Goal: Task Accomplishment & Management: Manage account settings

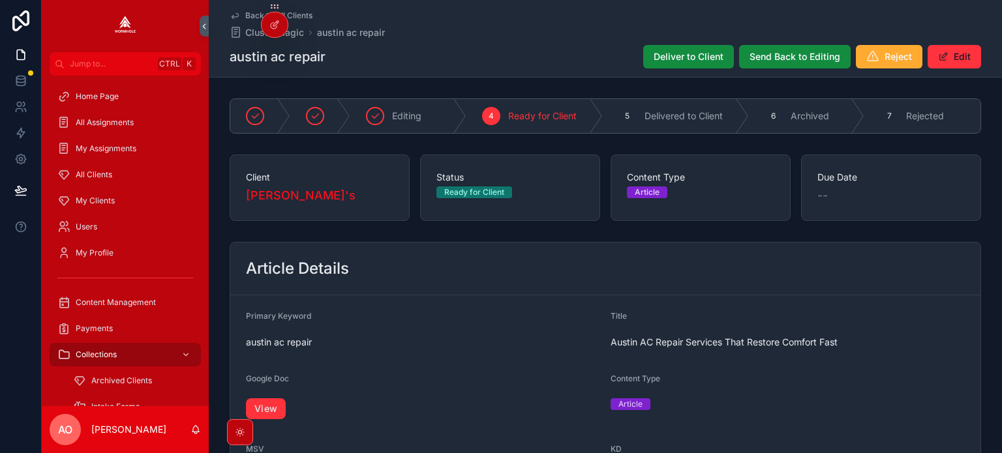
click at [683, 52] on span "Deliver to Client" at bounding box center [689, 56] width 70 height 13
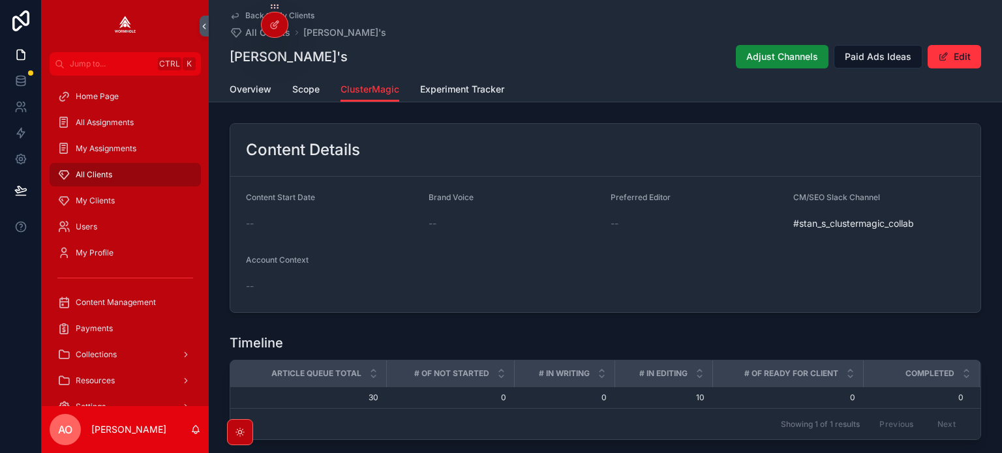
scroll to position [435, 0]
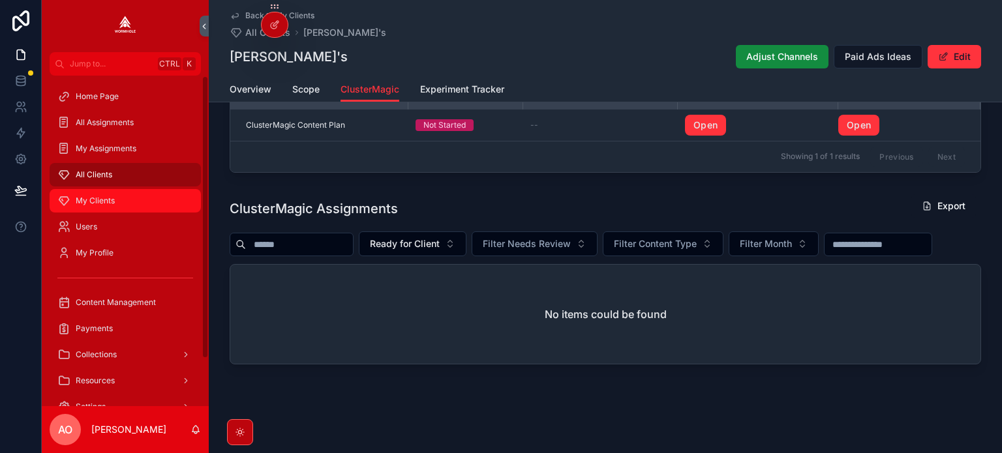
click at [108, 202] on span "My Clients" at bounding box center [95, 201] width 39 height 10
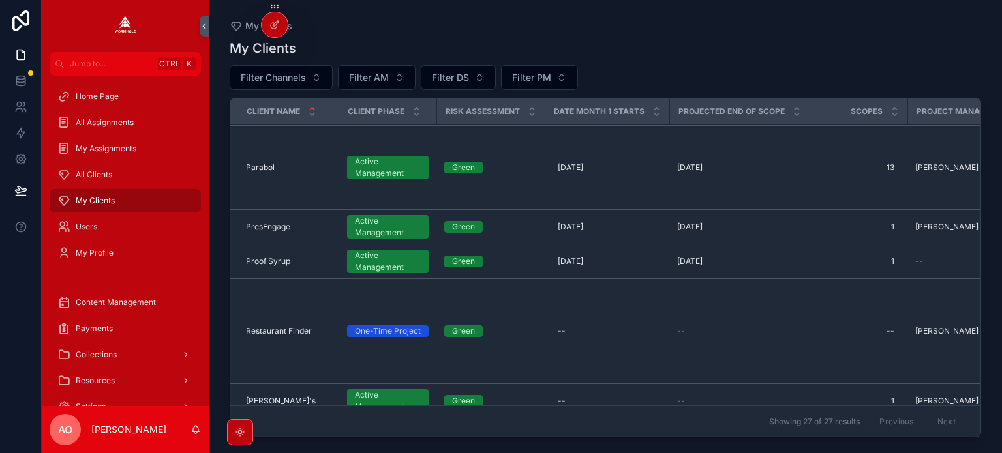
scroll to position [914, 0]
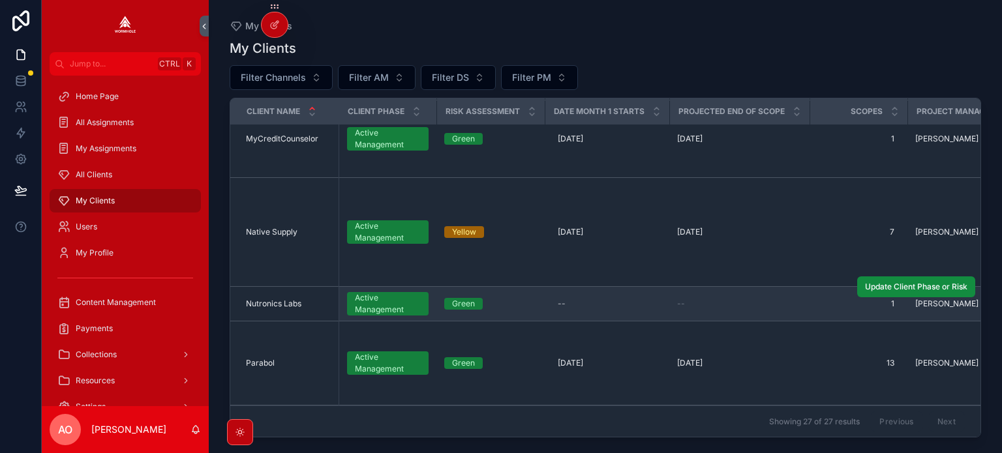
click at [279, 301] on span "Nutronics Labs" at bounding box center [273, 304] width 55 height 10
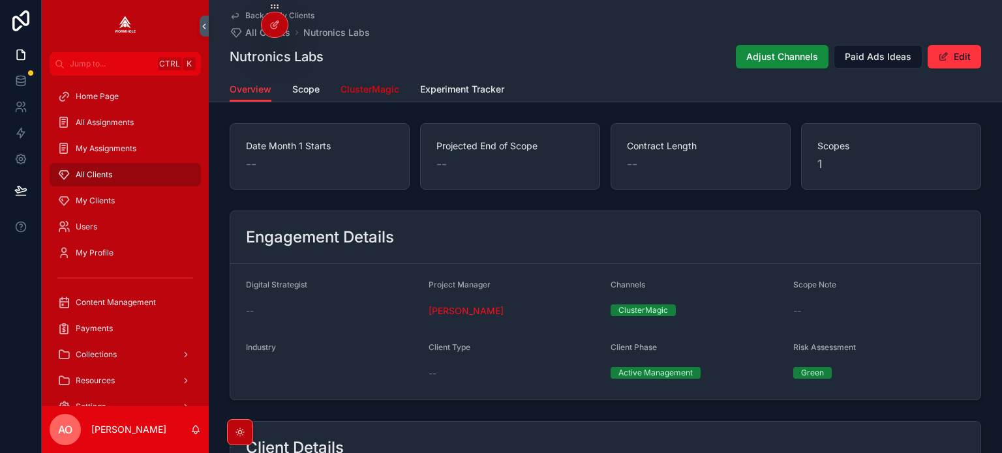
click at [367, 89] on span "ClusterMagic" at bounding box center [369, 89] width 59 height 13
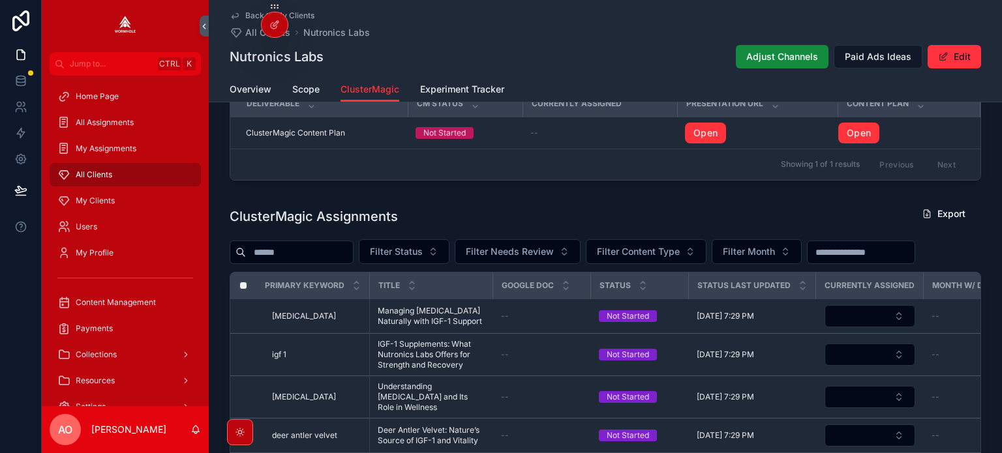
scroll to position [522, 0]
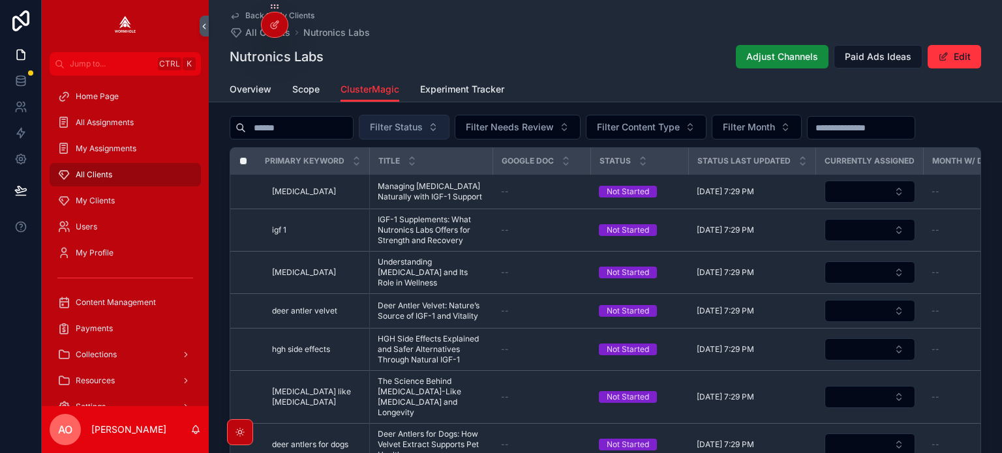
click at [414, 121] on button "Filter Status" at bounding box center [404, 127] width 91 height 25
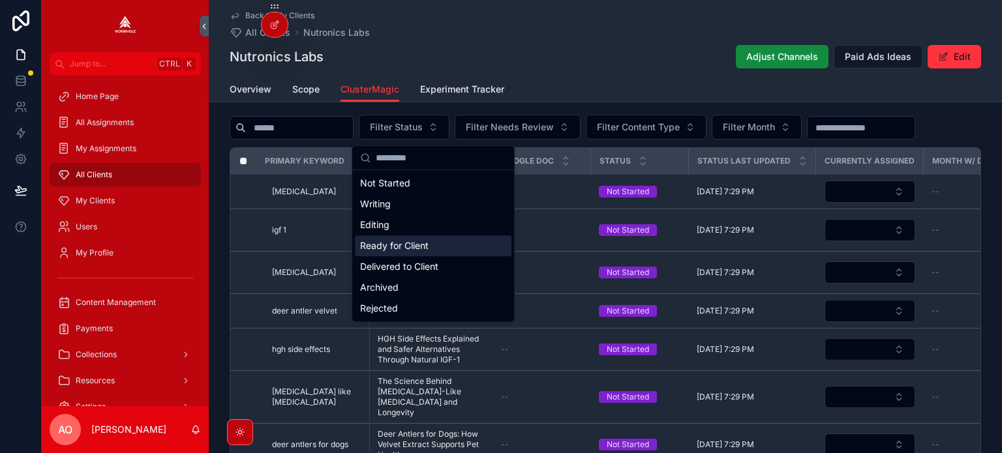
click at [410, 222] on div "Editing" at bounding box center [433, 225] width 157 height 21
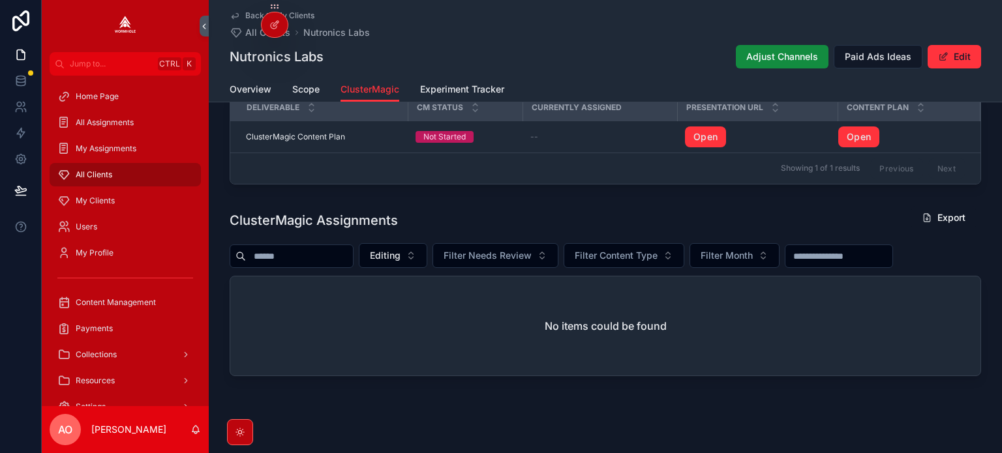
scroll to position [408, 0]
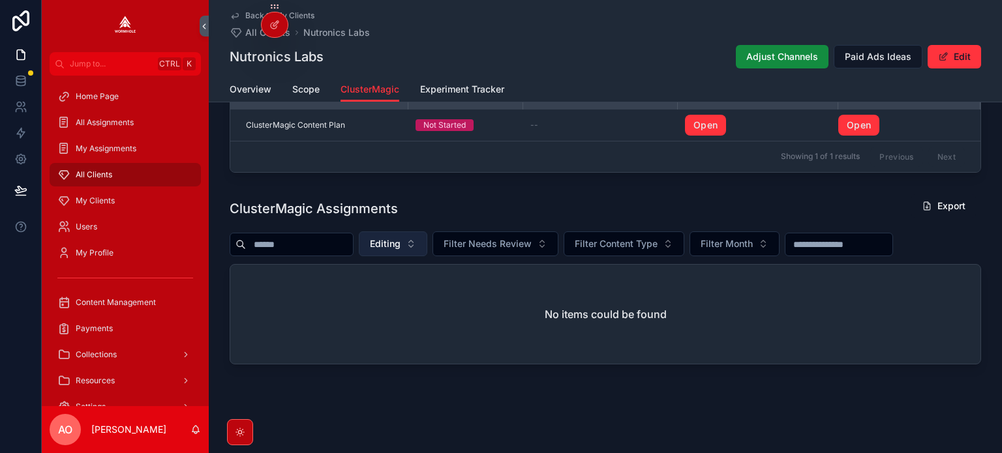
click at [400, 245] on span "Editing" at bounding box center [385, 243] width 31 height 13
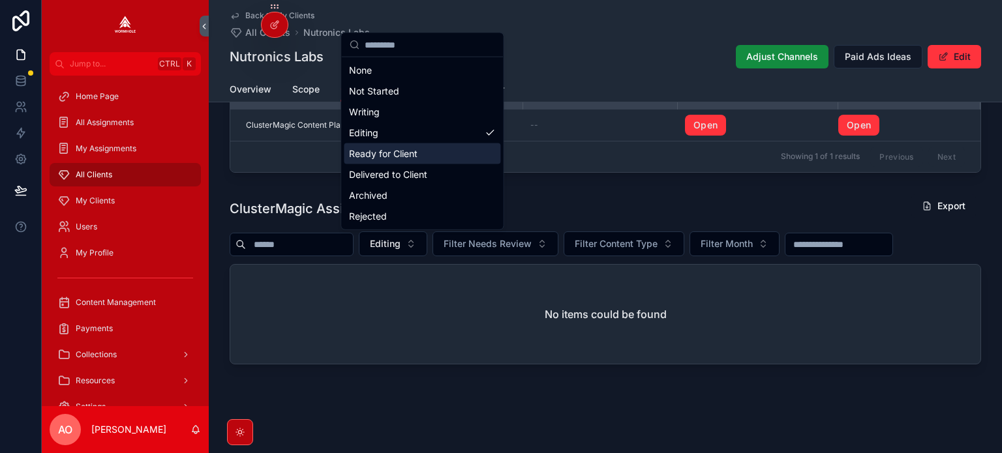
click at [382, 156] on div "Ready for Client" at bounding box center [422, 153] width 157 height 21
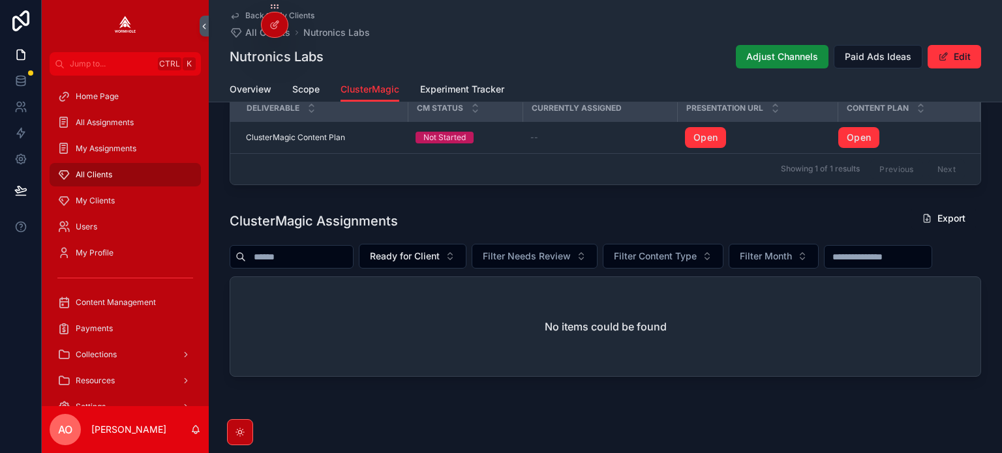
scroll to position [371, 0]
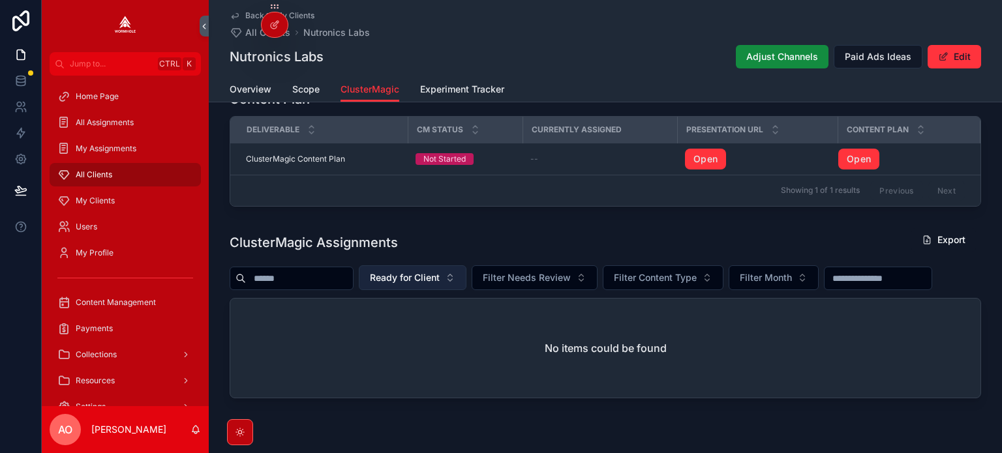
click at [421, 276] on span "Ready for Client" at bounding box center [405, 277] width 70 height 13
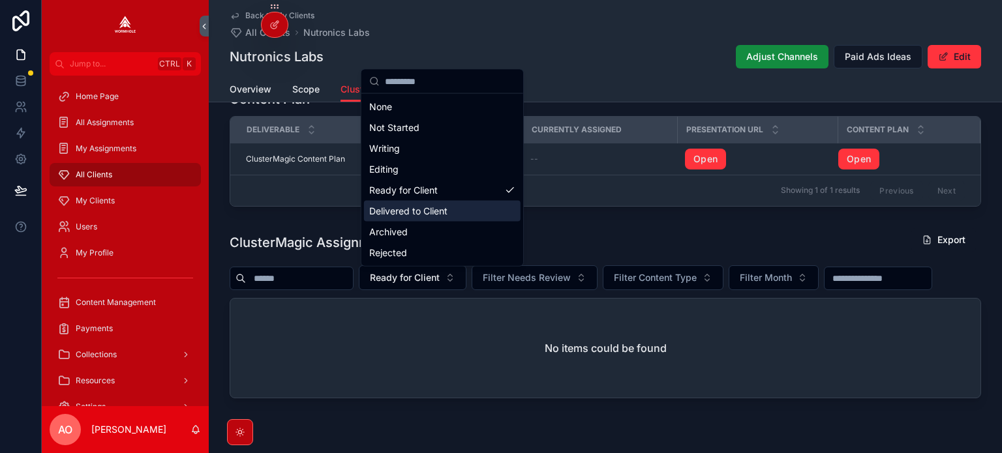
click at [412, 211] on div "Delivered to Client" at bounding box center [442, 211] width 157 height 21
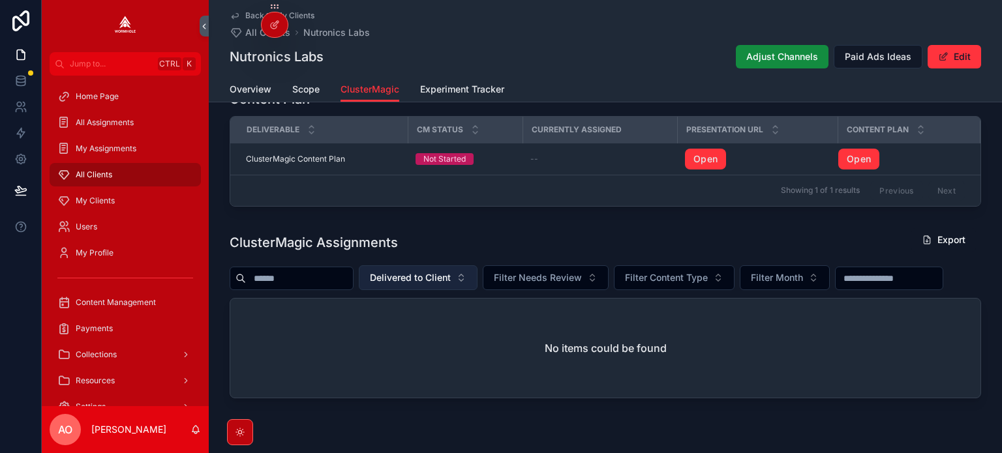
click at [438, 279] on span "Delivered to Client" at bounding box center [410, 277] width 81 height 13
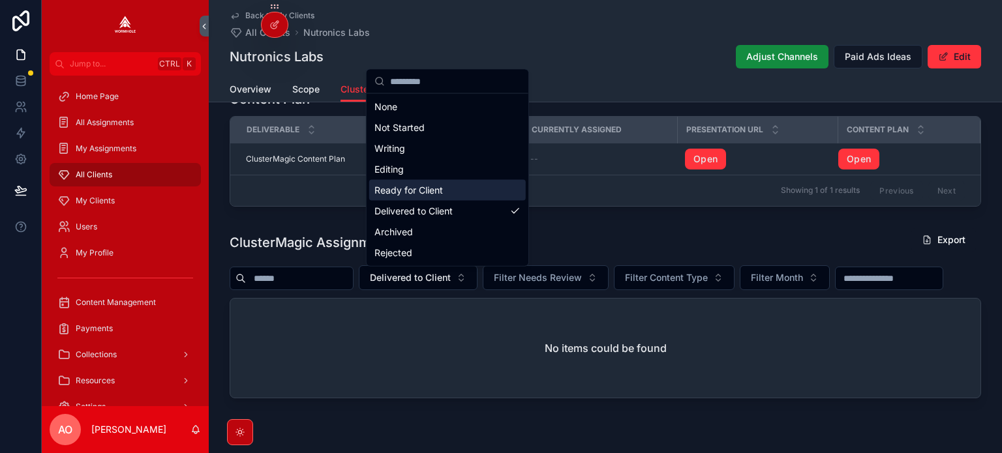
click at [415, 176] on div "Editing" at bounding box center [447, 169] width 157 height 21
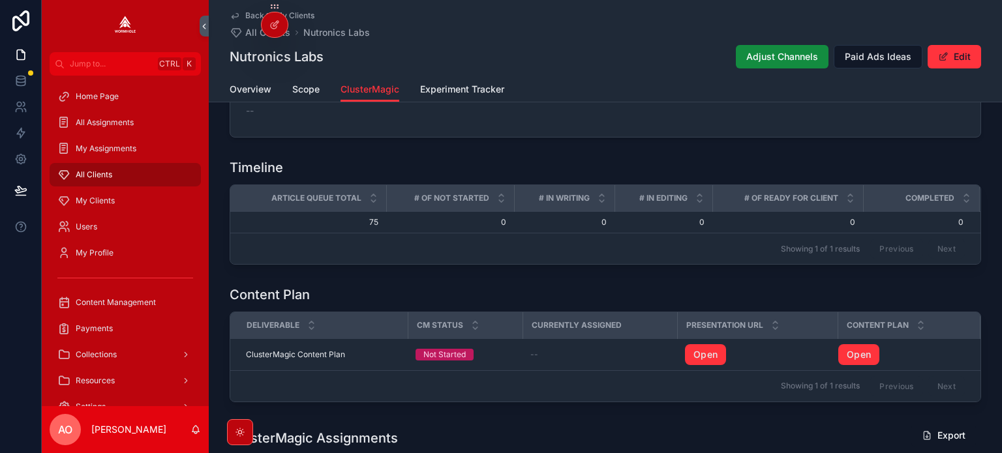
scroll to position [306, 0]
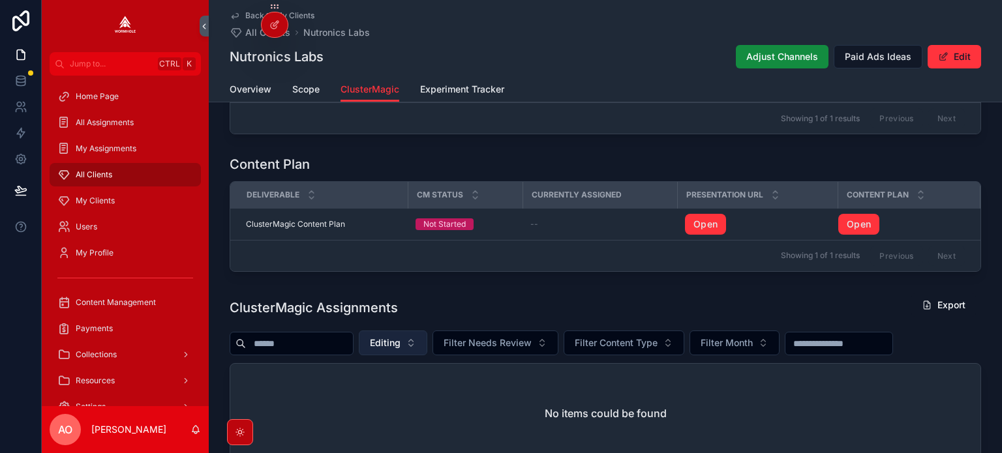
click at [400, 346] on span "Editing" at bounding box center [385, 343] width 31 height 13
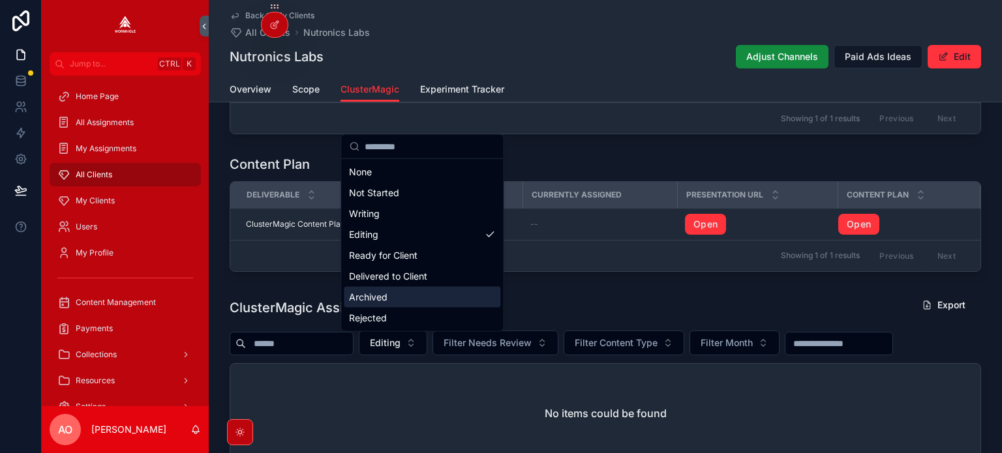
click at [399, 290] on div "Archived" at bounding box center [422, 297] width 157 height 21
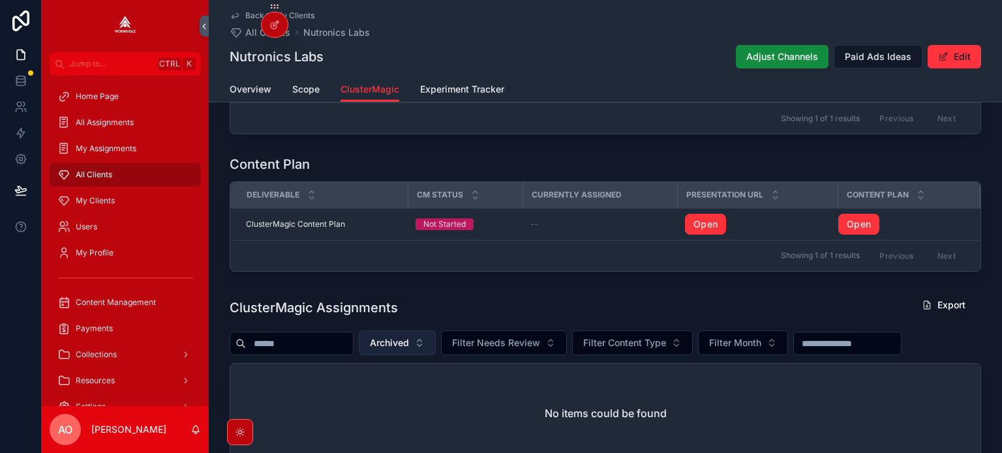
click at [409, 340] on span "Archived" at bounding box center [389, 343] width 39 height 13
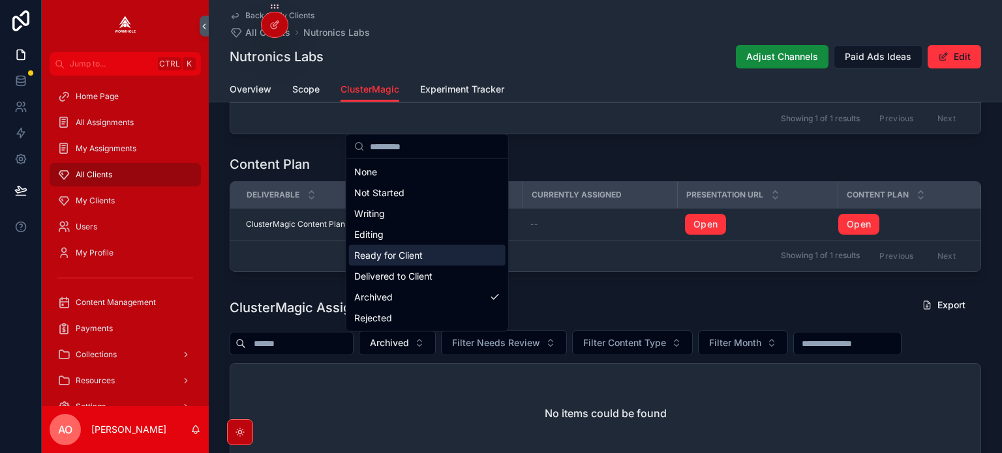
click at [411, 252] on div "Ready for Client" at bounding box center [427, 255] width 157 height 21
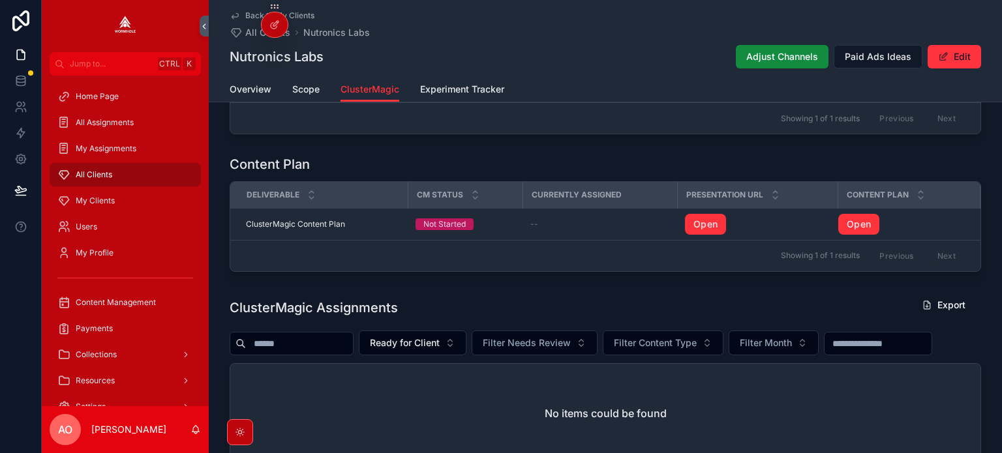
click at [472, 309] on div "ClusterMagic Assignments Export" at bounding box center [605, 308] width 751 height 30
click at [434, 340] on span "Ready for Client" at bounding box center [405, 343] width 70 height 13
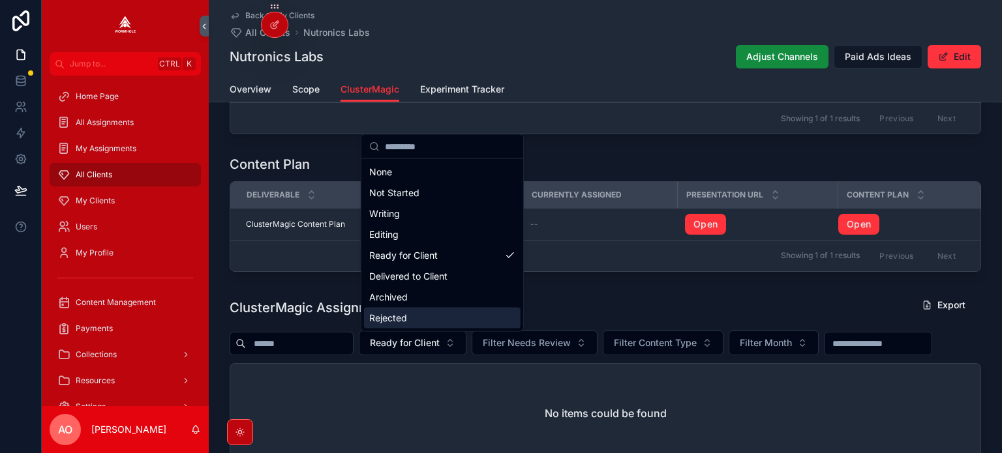
click at [558, 313] on div "ClusterMagic Assignments Export" at bounding box center [605, 308] width 751 height 30
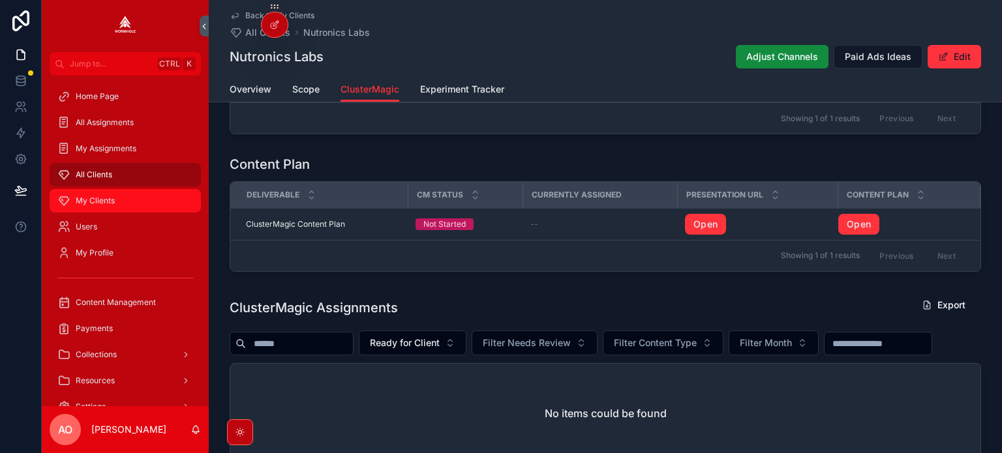
click at [91, 198] on span "My Clients" at bounding box center [95, 201] width 39 height 10
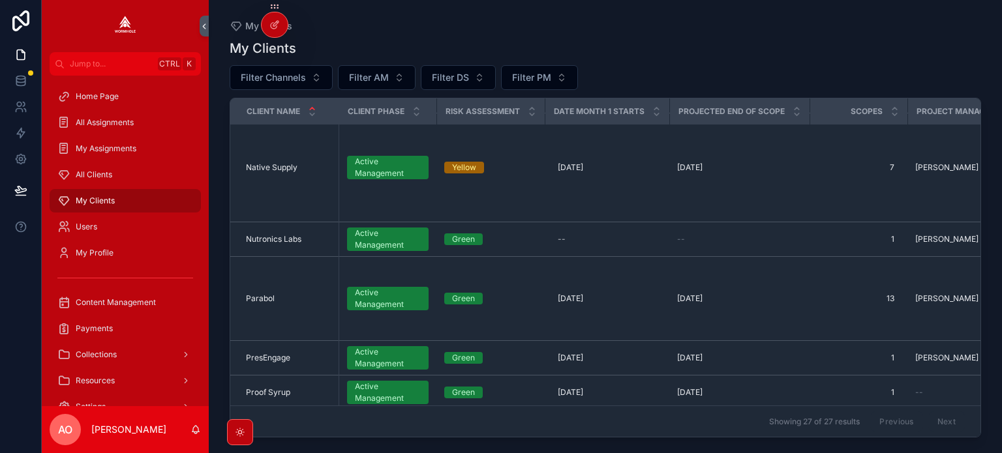
scroll to position [1109, 0]
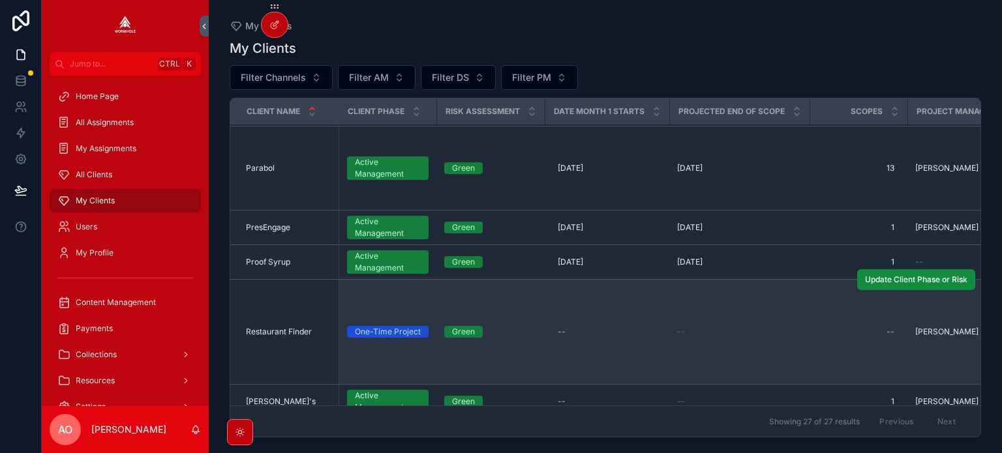
click at [286, 327] on span "Restaurant Finder" at bounding box center [279, 332] width 66 height 10
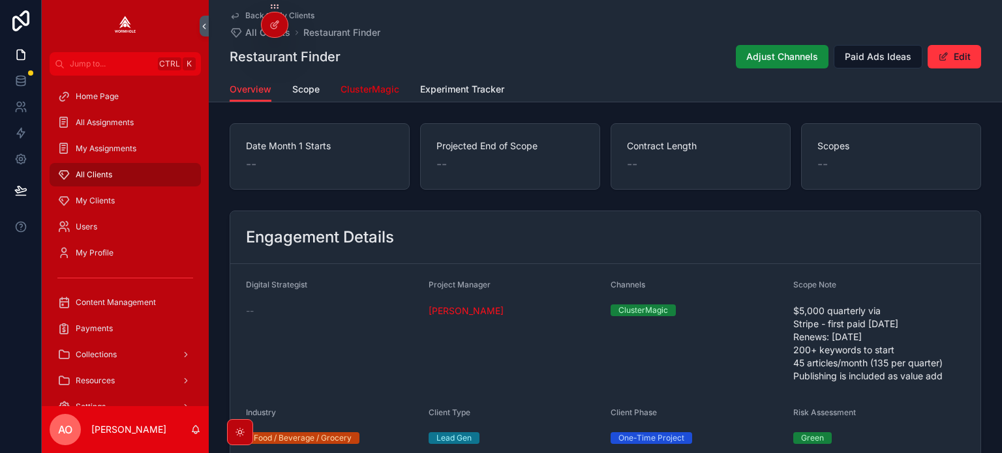
click at [376, 89] on span "ClusterMagic" at bounding box center [369, 89] width 59 height 13
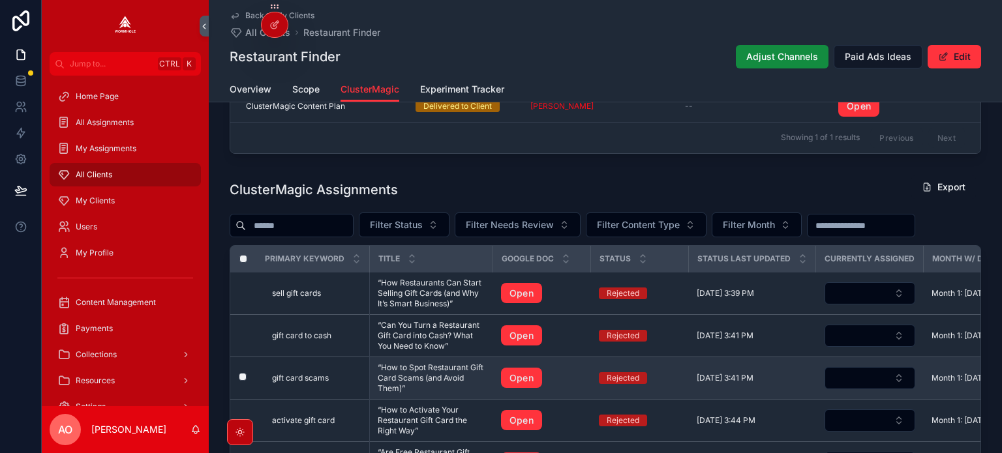
scroll to position [1305, 0]
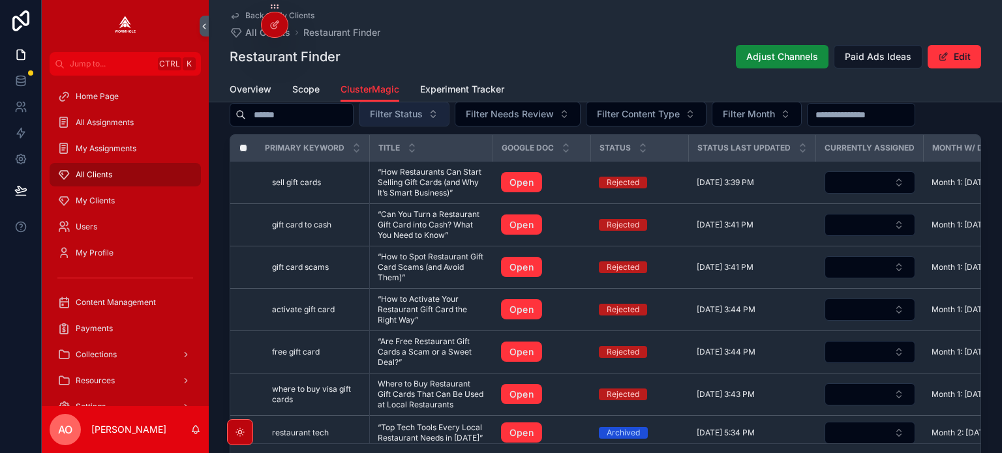
click at [423, 121] on span "Filter Status" at bounding box center [396, 114] width 53 height 13
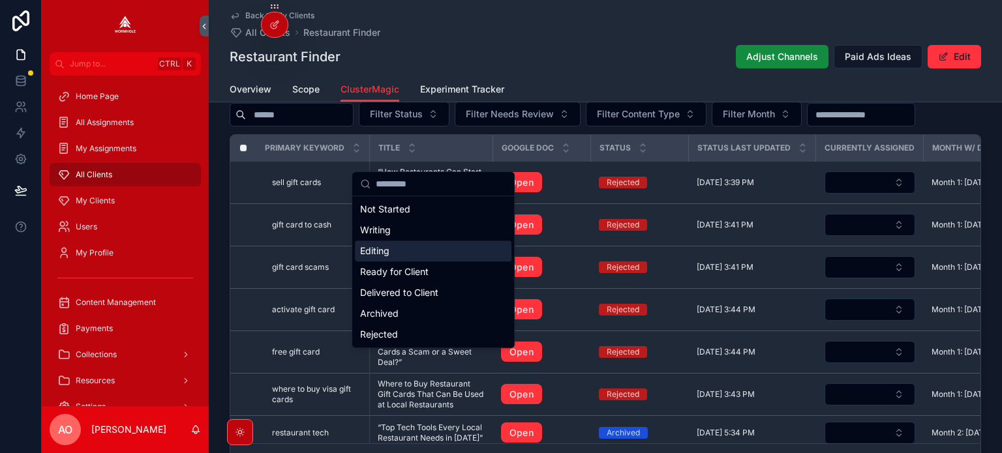
click at [408, 250] on div "Editing" at bounding box center [433, 251] width 157 height 21
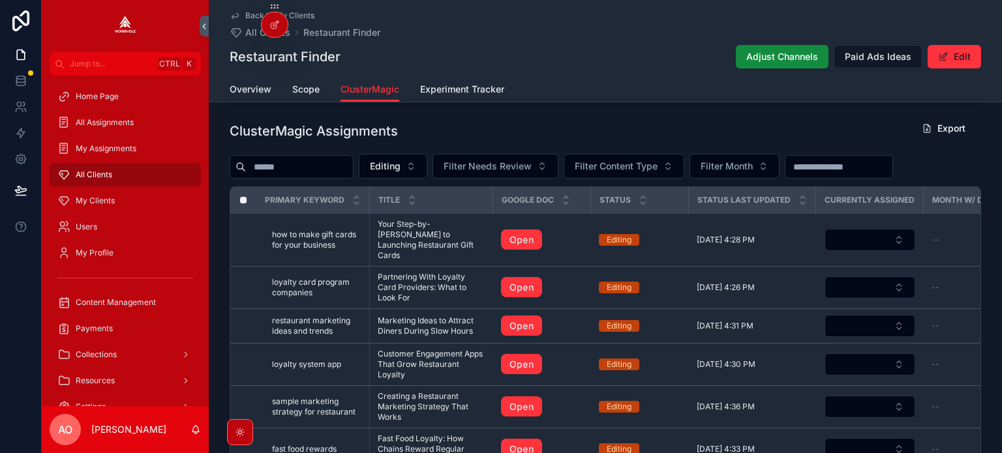
scroll to position [1175, 0]
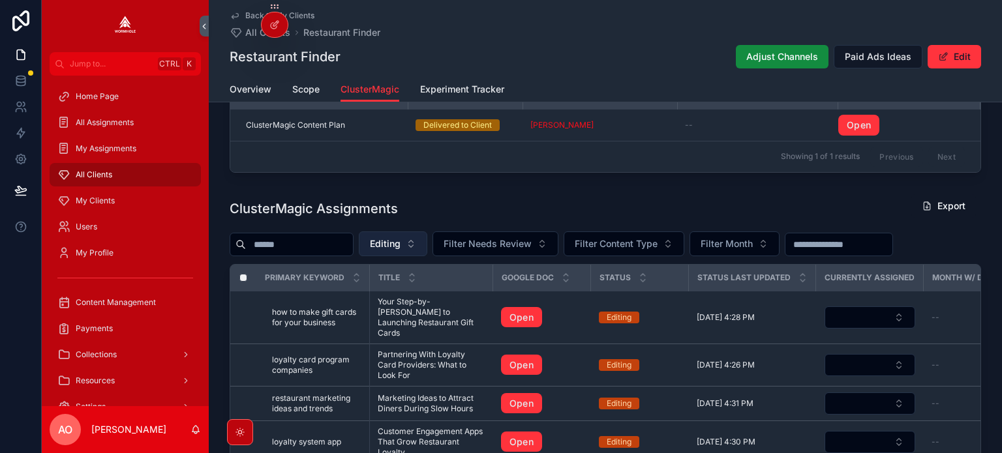
click at [400, 250] on span "Editing" at bounding box center [385, 243] width 31 height 13
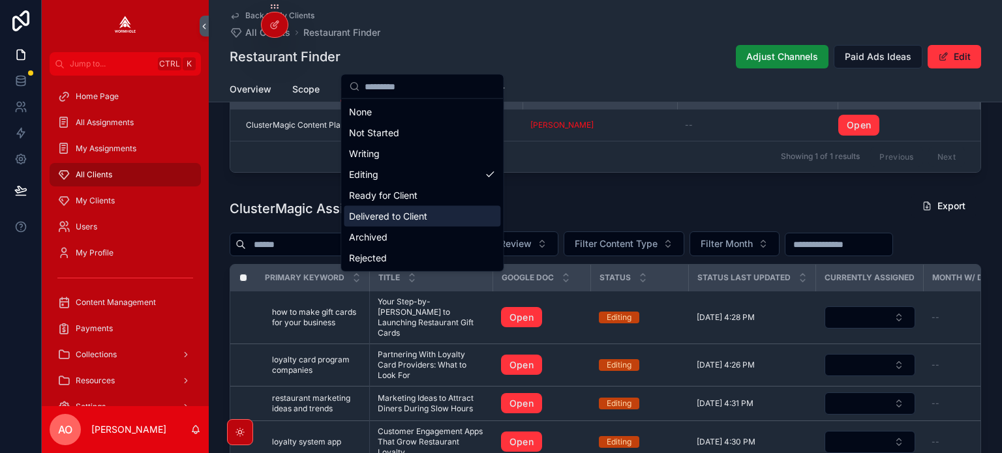
click at [380, 214] on div "Delivered to Client" at bounding box center [422, 216] width 157 height 21
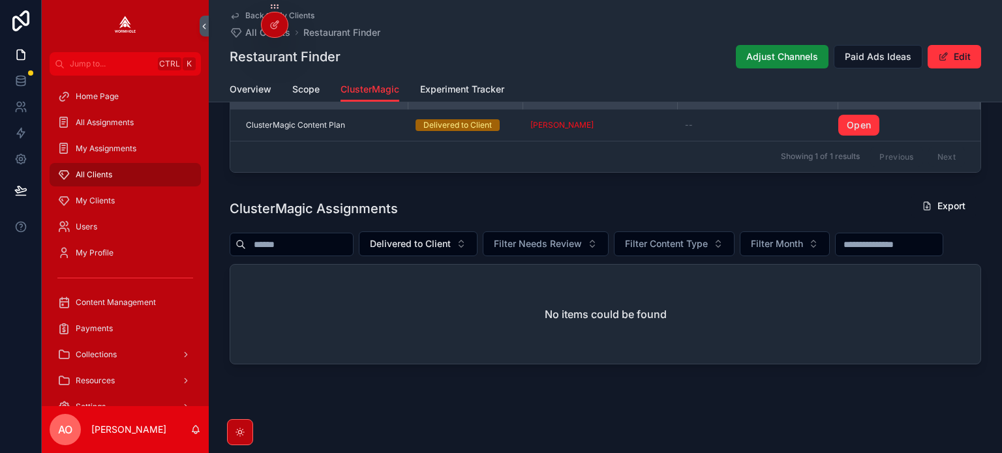
scroll to position [1245, 0]
click at [429, 232] on button "Delivered to Client" at bounding box center [418, 244] width 119 height 25
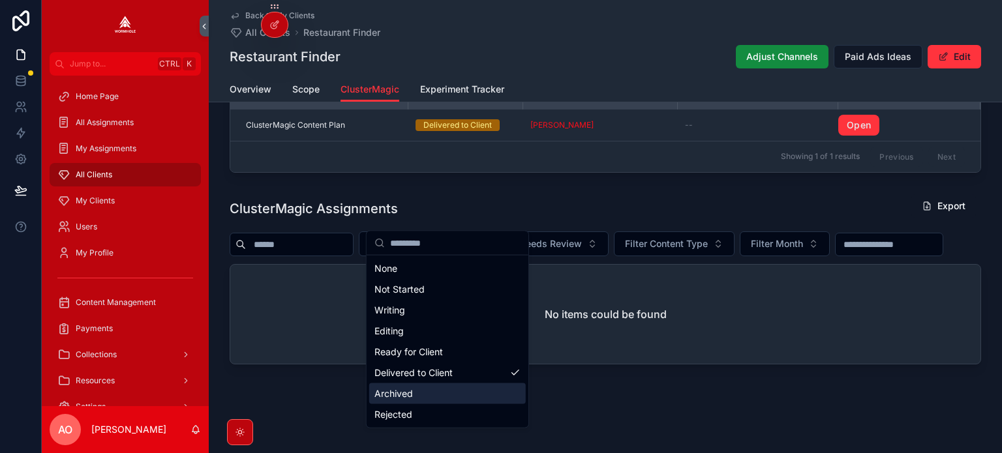
click at [413, 387] on div "Archived" at bounding box center [447, 394] width 157 height 21
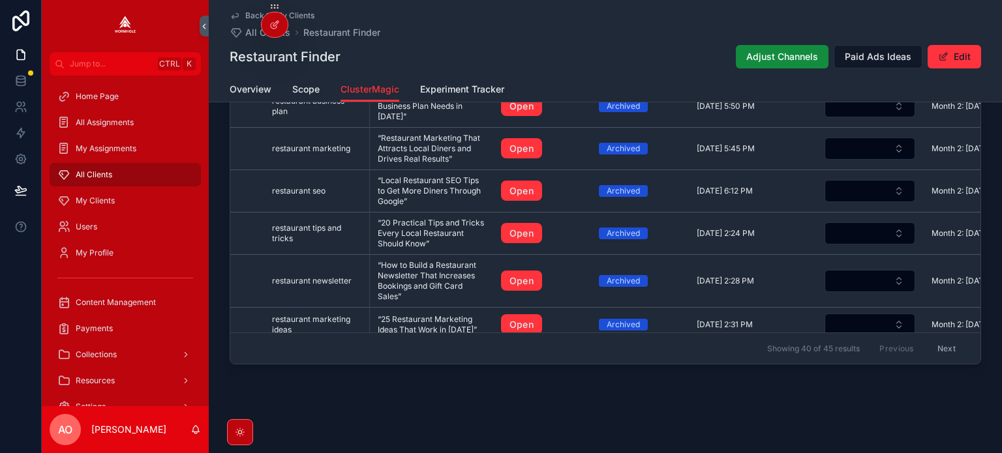
scroll to position [1240, 0]
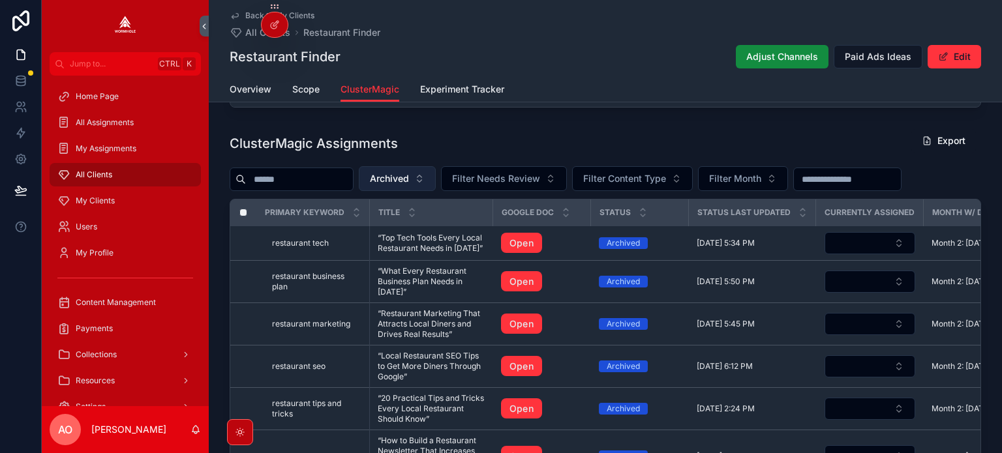
click at [409, 185] on span "Archived" at bounding box center [389, 178] width 39 height 13
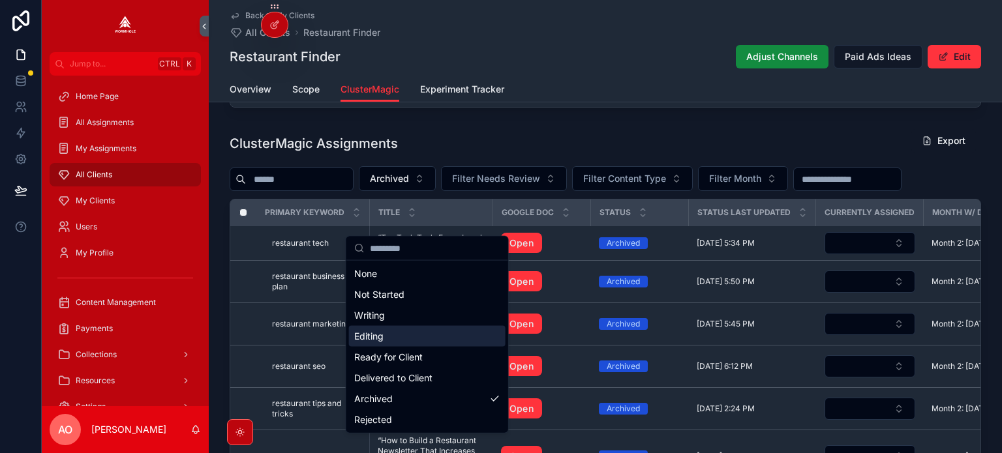
click at [395, 334] on div "Editing" at bounding box center [427, 336] width 157 height 21
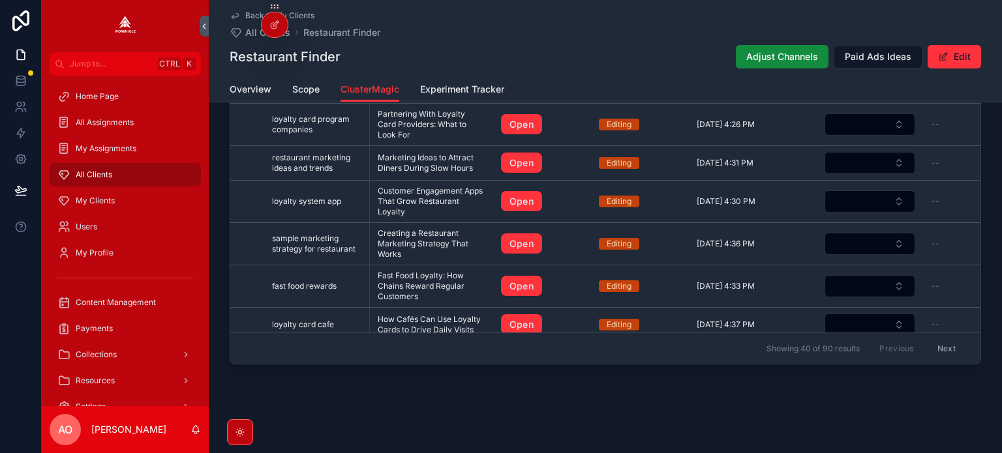
scroll to position [1370, 0]
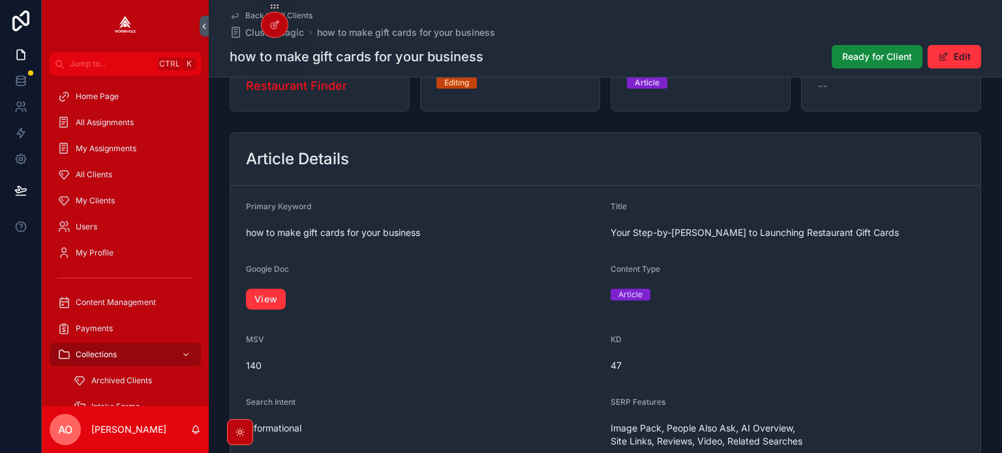
scroll to position [130, 0]
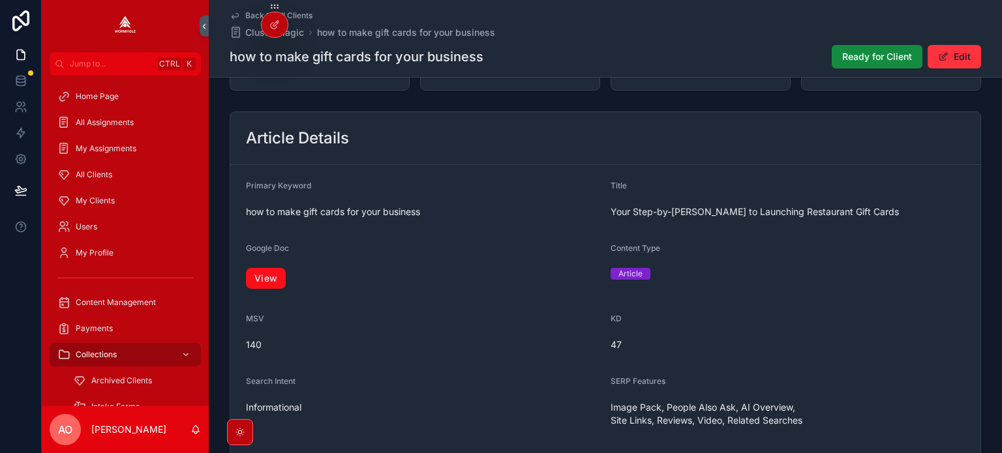
click at [267, 281] on link "View" at bounding box center [266, 278] width 40 height 21
click at [866, 57] on span "Ready for Client" at bounding box center [877, 56] width 70 height 13
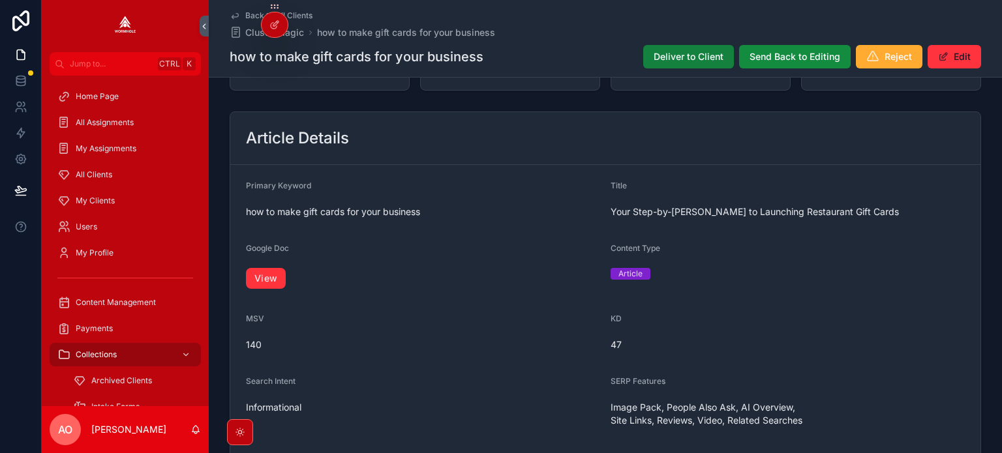
click at [686, 61] on span "Deliver to Client" at bounding box center [689, 56] width 70 height 13
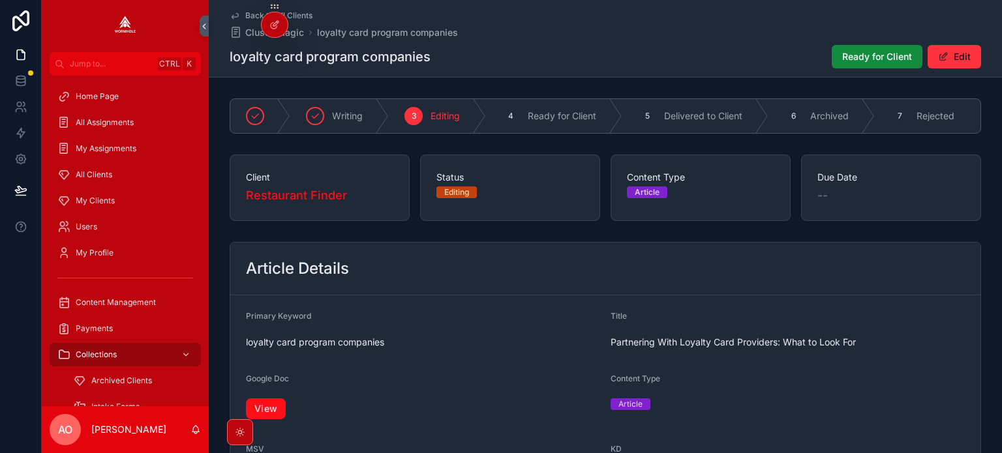
click at [269, 415] on link "View" at bounding box center [266, 409] width 40 height 21
click at [854, 50] on span "Ready for Client" at bounding box center [877, 56] width 70 height 13
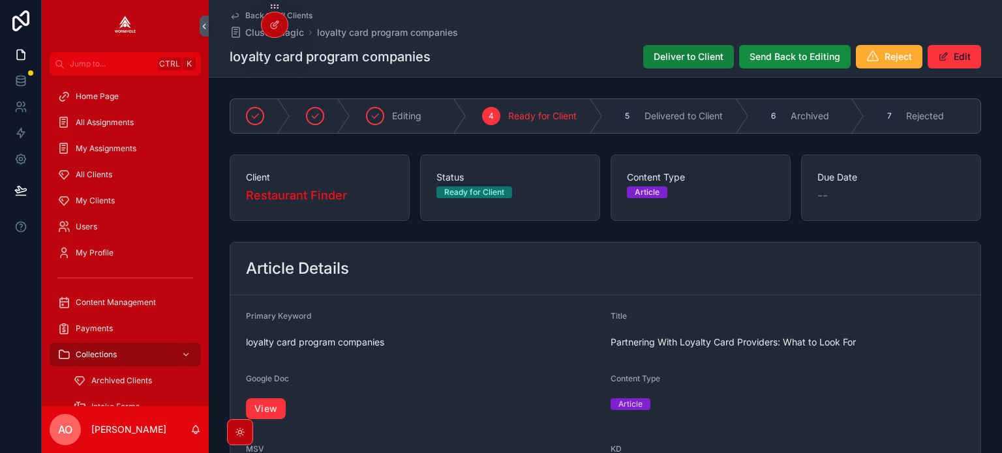
click at [676, 52] on span "Deliver to Client" at bounding box center [689, 56] width 70 height 13
